Goal: Check status

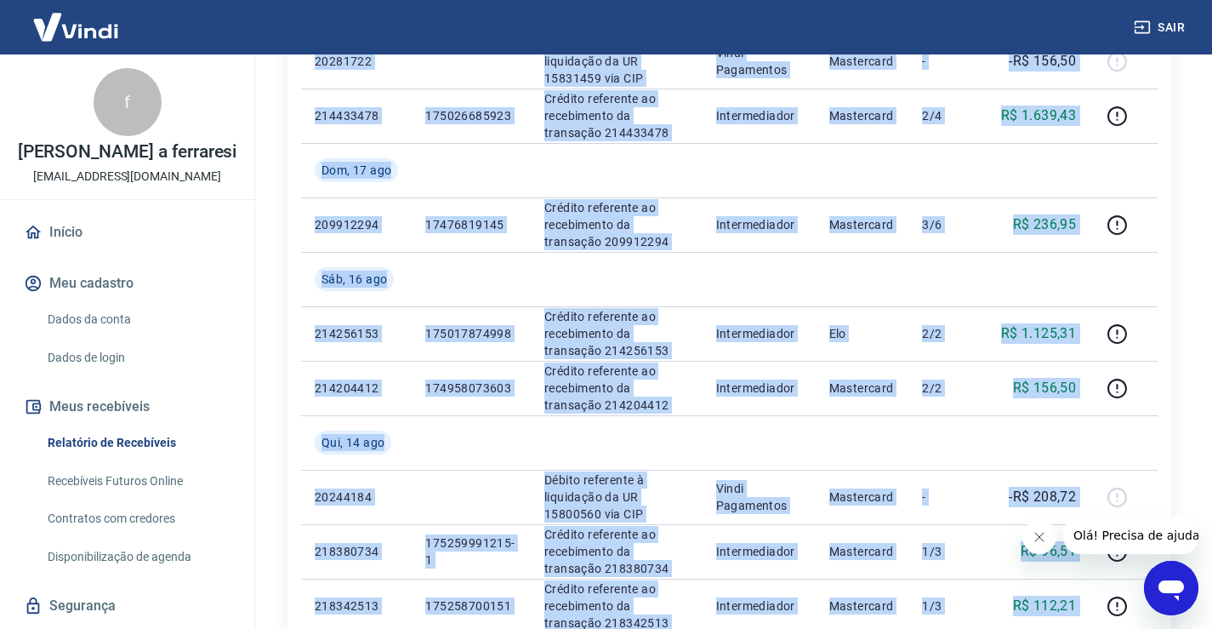
scroll to position [931, 0]
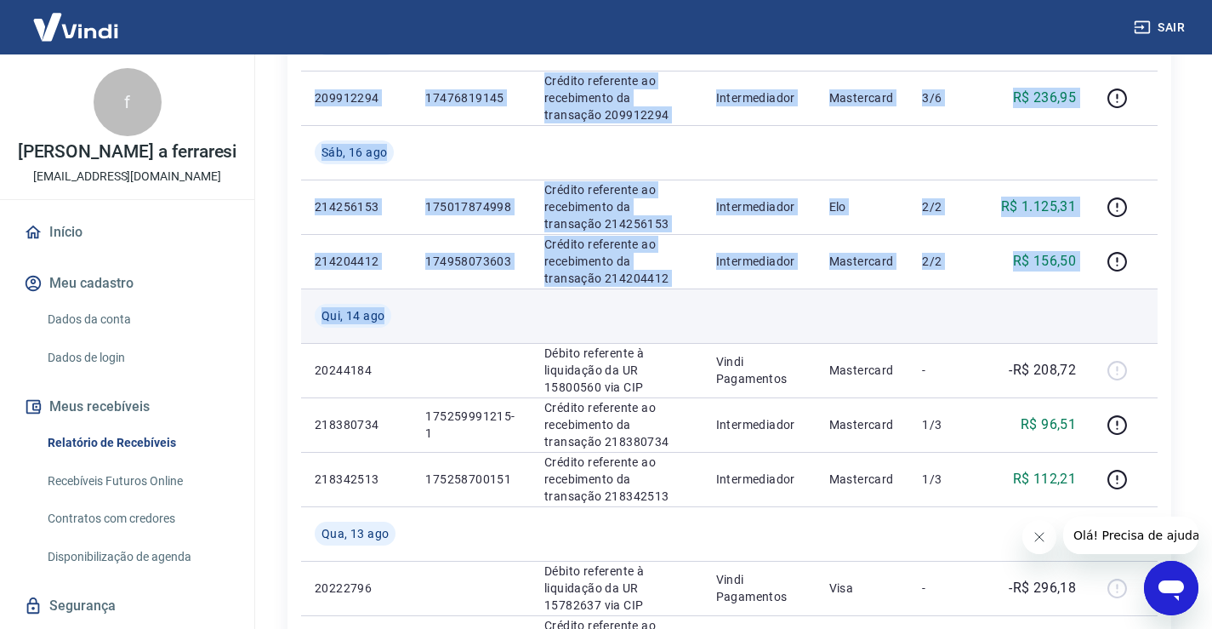
drag, startPoint x: 320, startPoint y: 133, endPoint x: 1059, endPoint y: 314, distance: 761.1
click at [1059, 314] on tbody "[DATE] 20327380 Débito referente à liquidação da UR 15874427 via CIP Vindi Paga…" at bounding box center [729, 152] width 857 height 1470
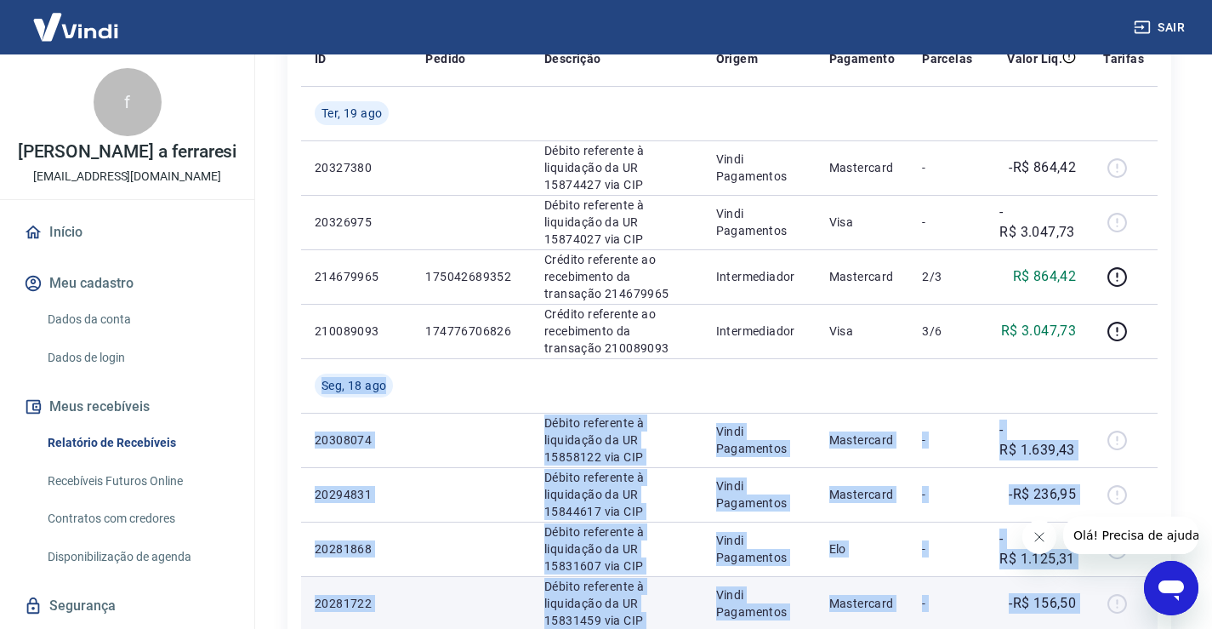
scroll to position [165, 0]
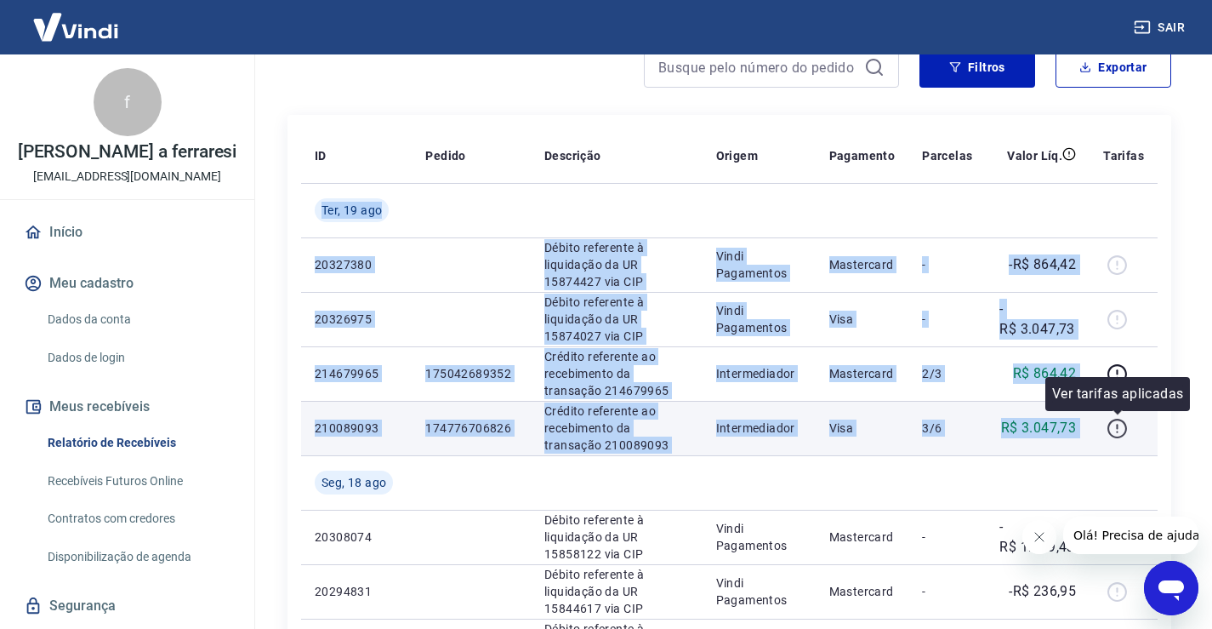
drag, startPoint x: 314, startPoint y: 200, endPoint x: 1125, endPoint y: 440, distance: 846.3
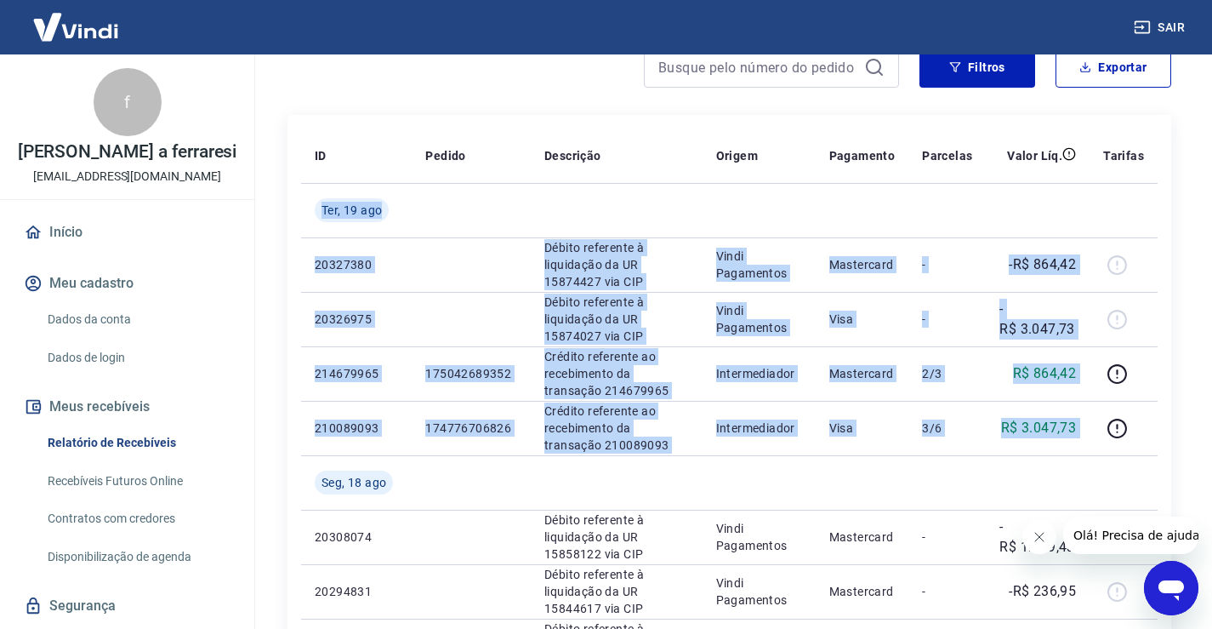
click at [1171, 20] on button "Sair" at bounding box center [1161, 27] width 61 height 31
